Goal: Transaction & Acquisition: Book appointment/travel/reservation

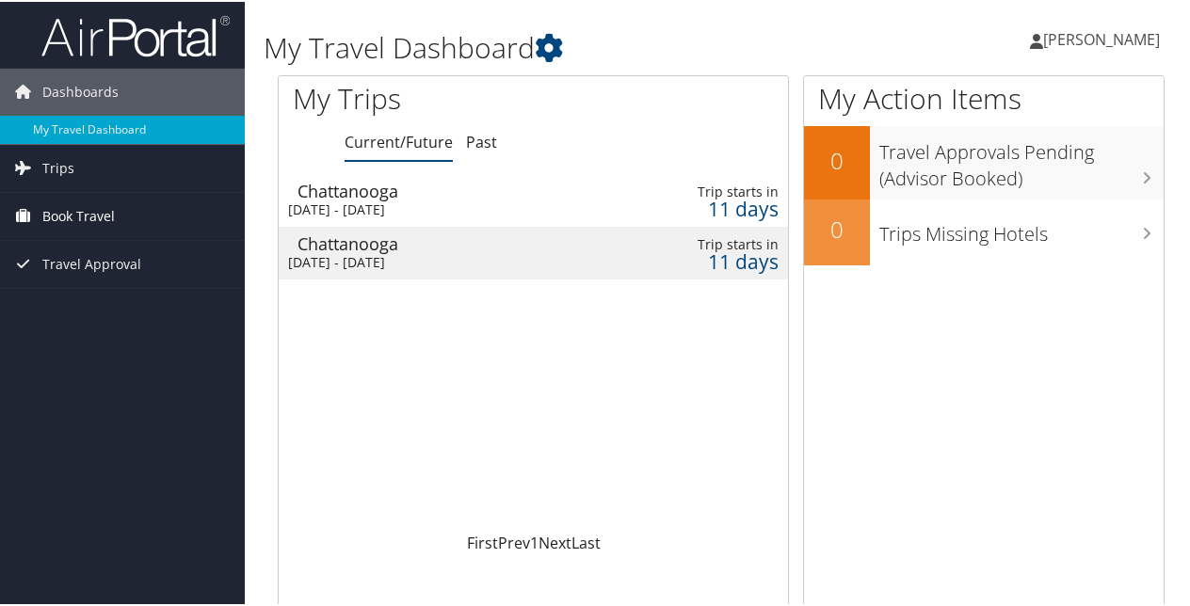
click at [113, 220] on span "Book Travel" at bounding box center [78, 214] width 73 height 47
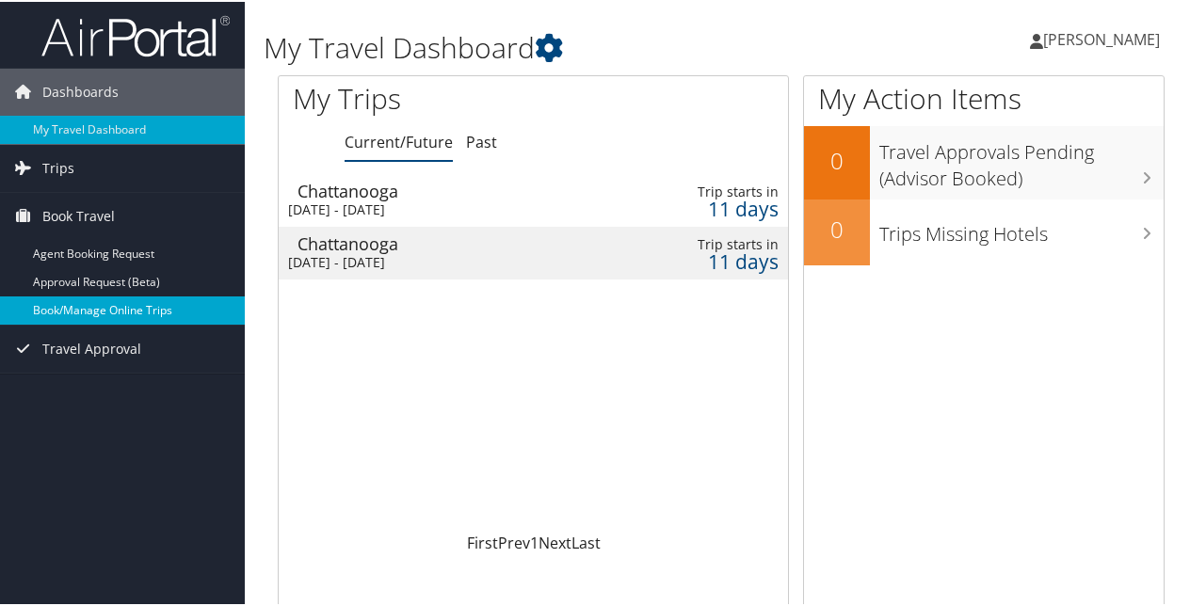
click at [101, 297] on link "Book/Manage Online Trips" at bounding box center [122, 309] width 245 height 28
click at [94, 296] on link "Book/Manage Online Trips" at bounding box center [122, 309] width 245 height 28
